Goal: Transaction & Acquisition: Purchase product/service

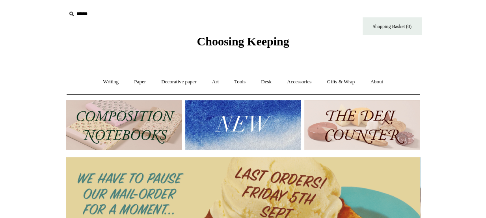
click at [257, 124] on img at bounding box center [243, 124] width 116 height 49
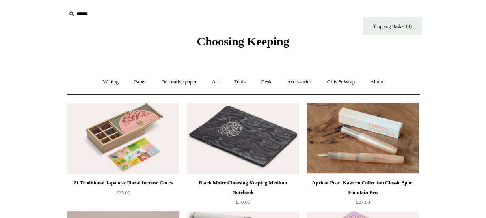
click at [82, 15] on input "text" at bounding box center [114, 14] width 97 height 15
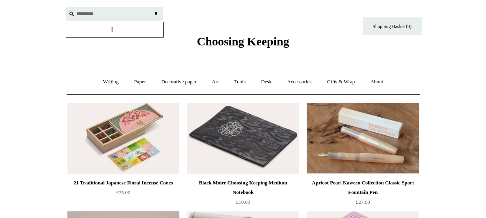
type input "*********"
click at [152, 7] on input "*" at bounding box center [156, 14] width 8 height 14
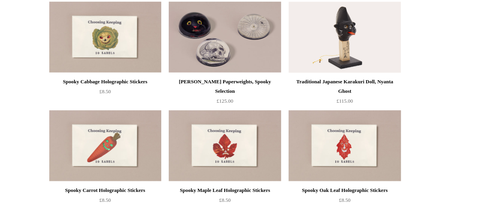
scroll to position [355, 0]
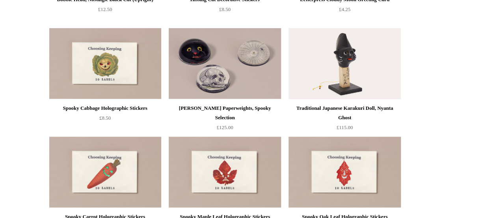
click at [347, 67] on img at bounding box center [345, 63] width 112 height 71
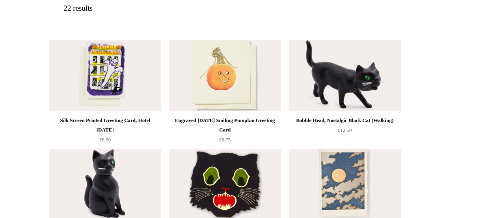
scroll to position [0, 0]
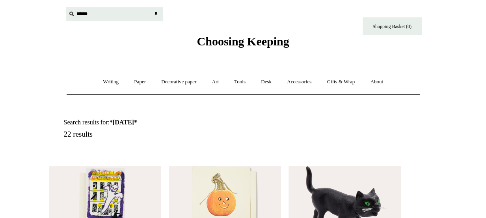
click at [80, 12] on input "text" at bounding box center [114, 14] width 97 height 15
type input "**********"
click at [152, 7] on input "*" at bounding box center [156, 14] width 8 height 14
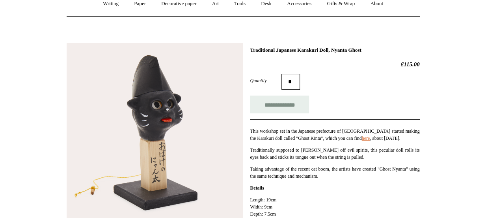
scroll to position [79, 0]
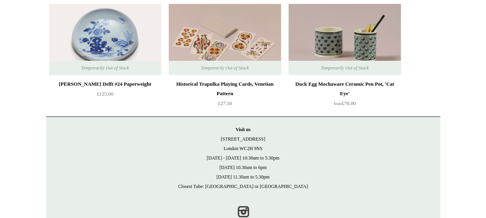
scroll to position [8642, 0]
